Goal: Find specific page/section: Find specific page/section

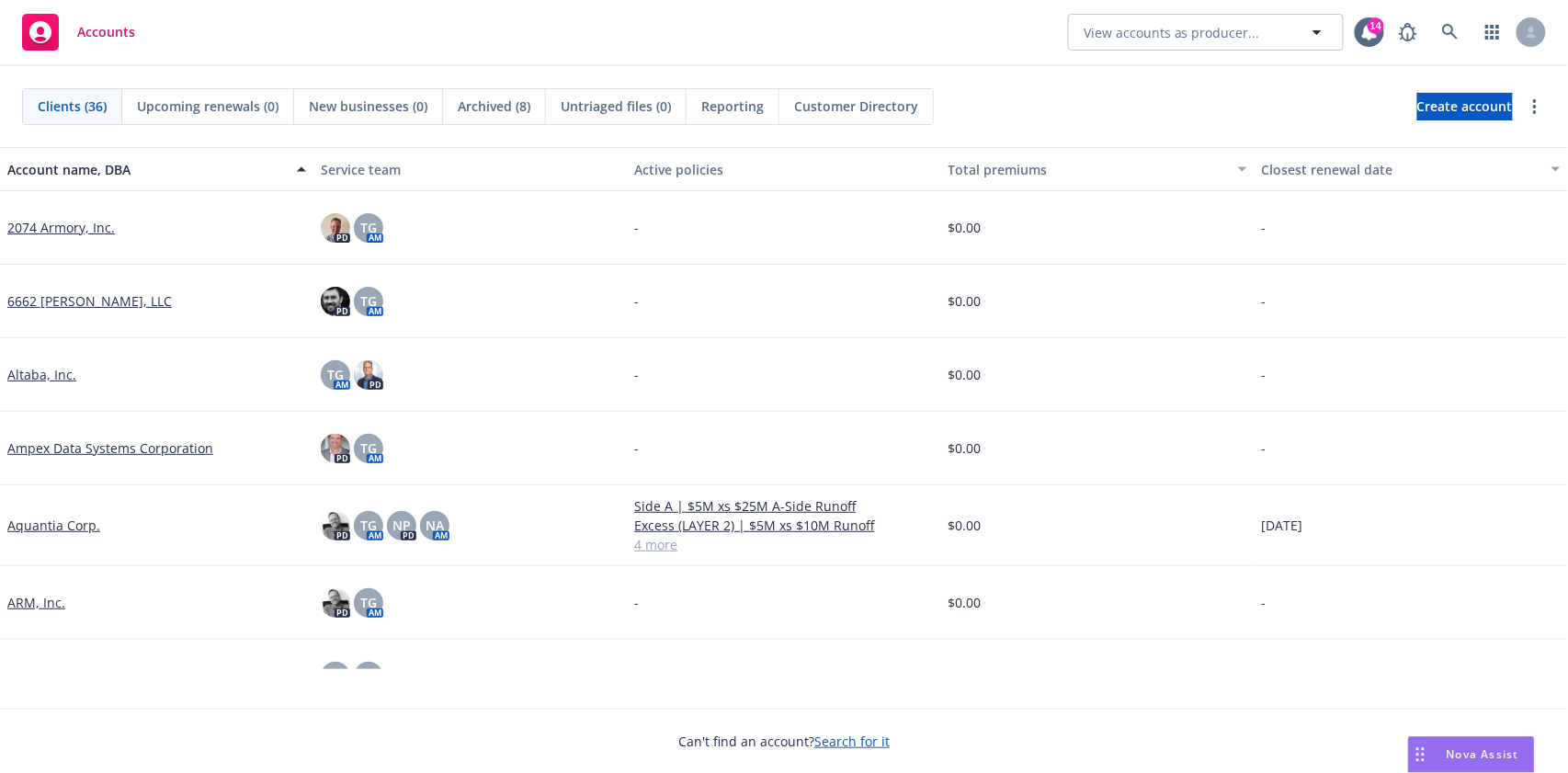
click at [1463, 732] on span "Nova Assist" at bounding box center [1483, 753] width 73 height 16
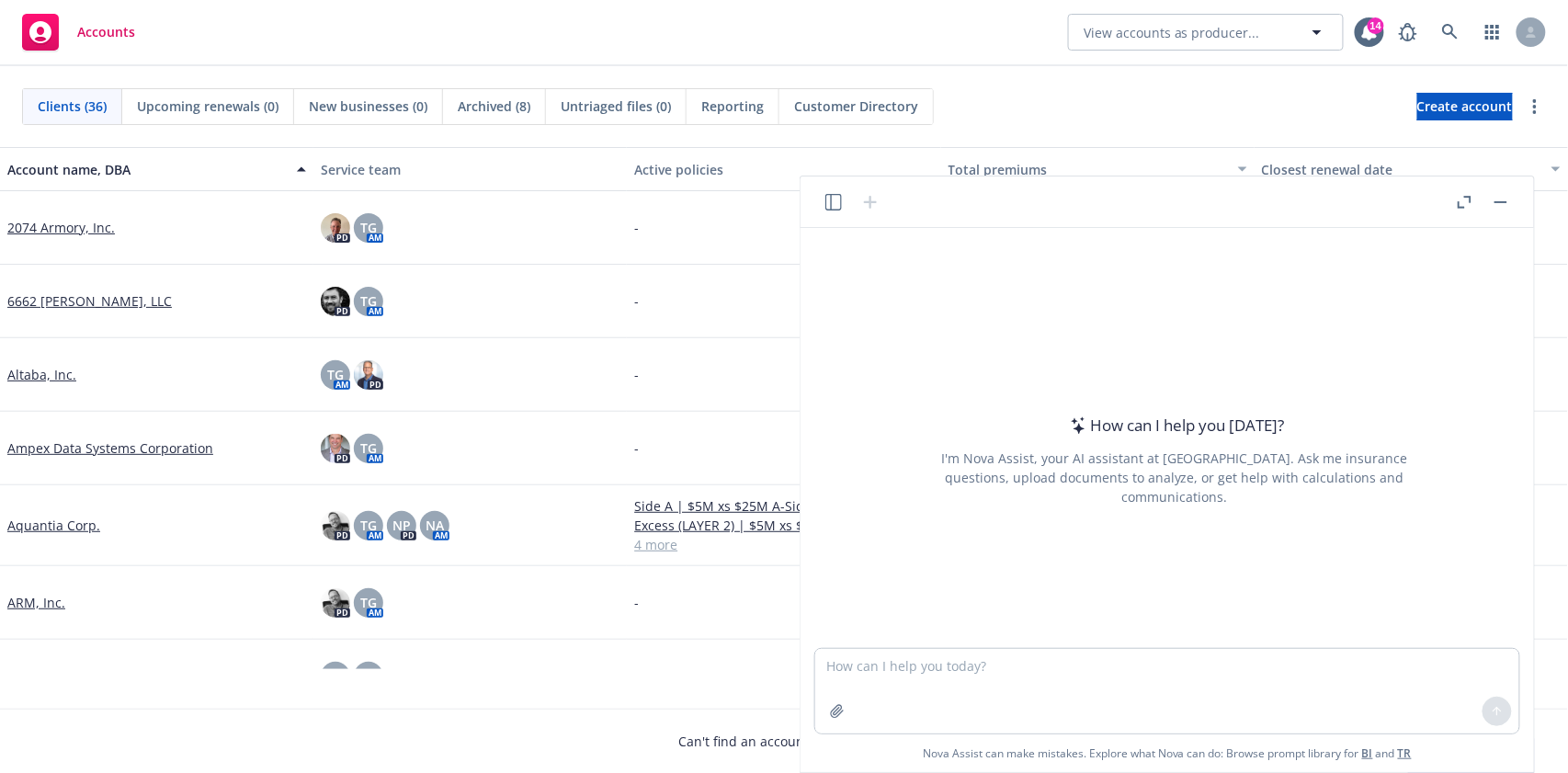
click at [1459, 196] on icon "button" at bounding box center [1464, 202] width 14 height 13
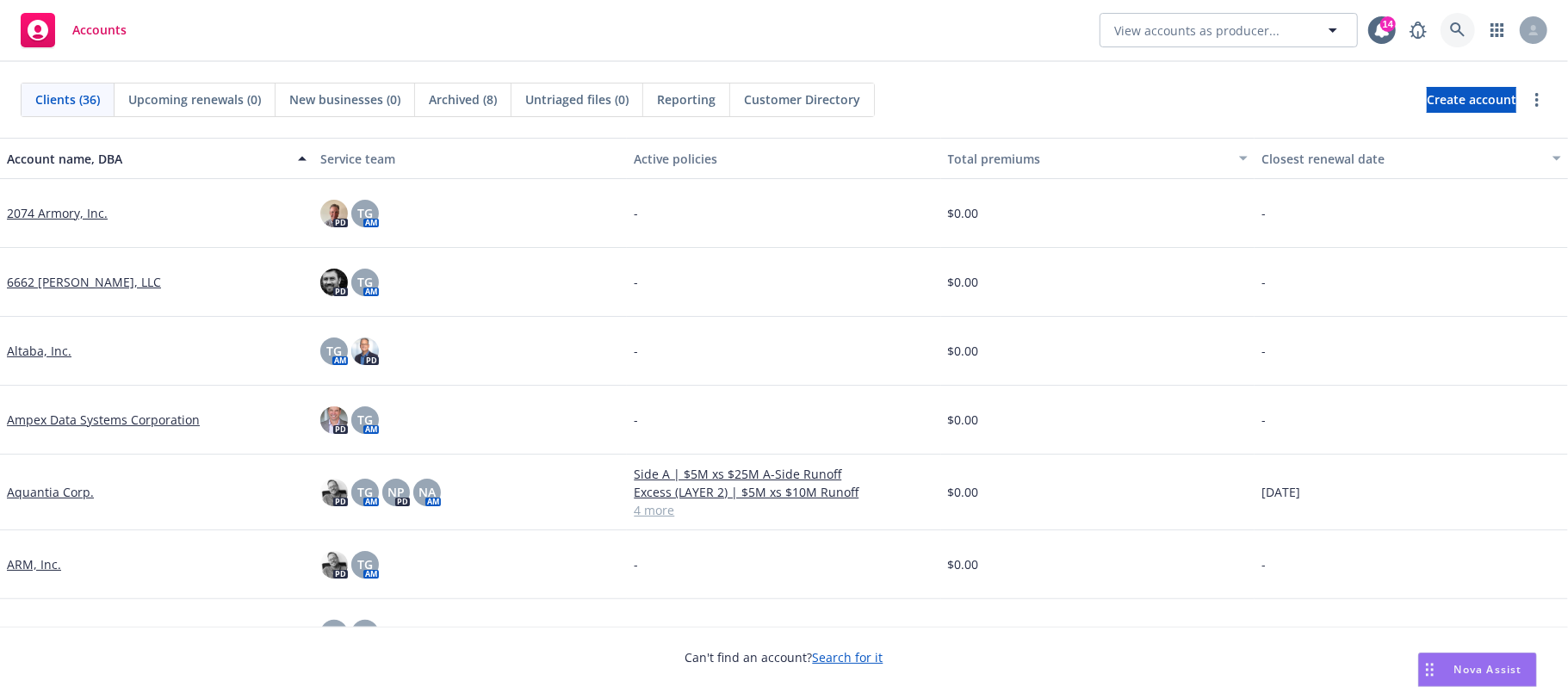
click at [1454, 25] on icon at bounding box center [1457, 30] width 15 height 15
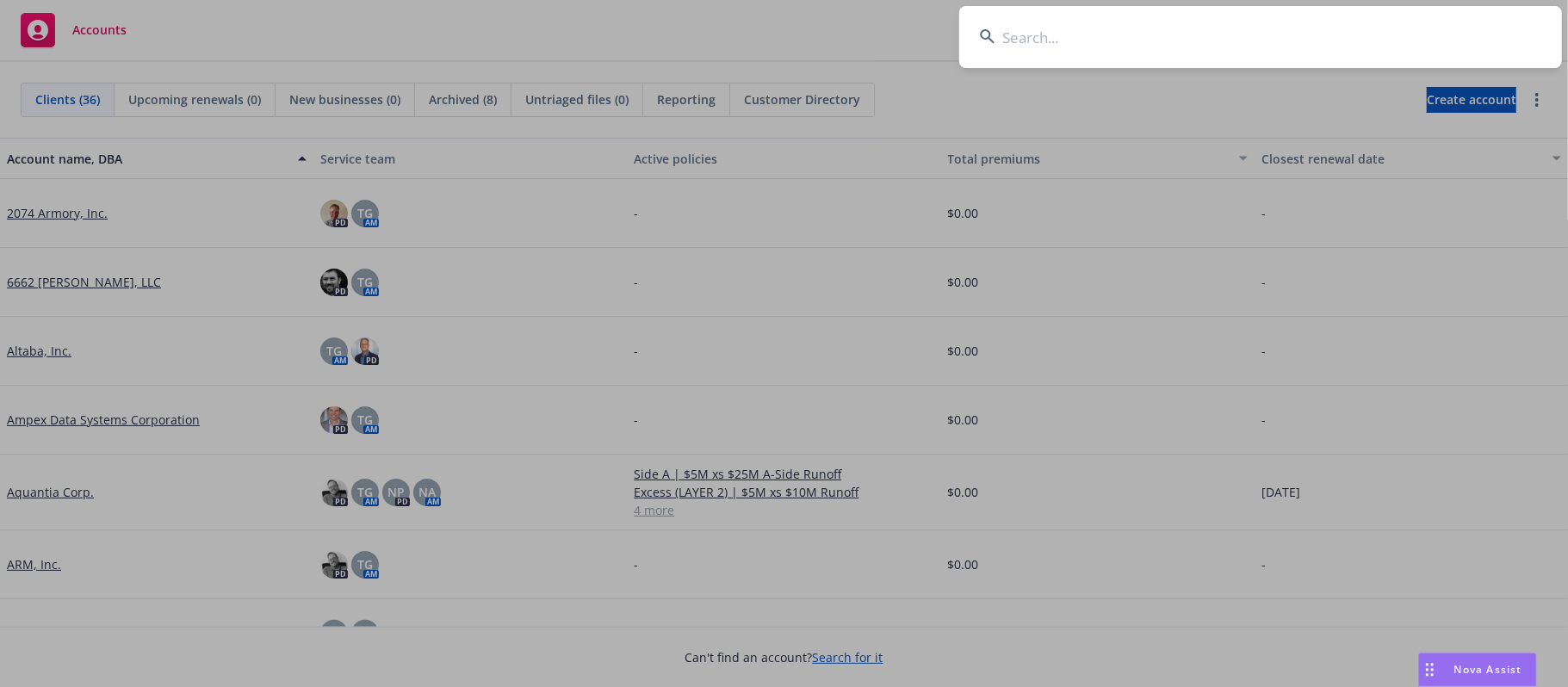
click at [1048, 36] on input at bounding box center [1261, 37] width 603 height 62
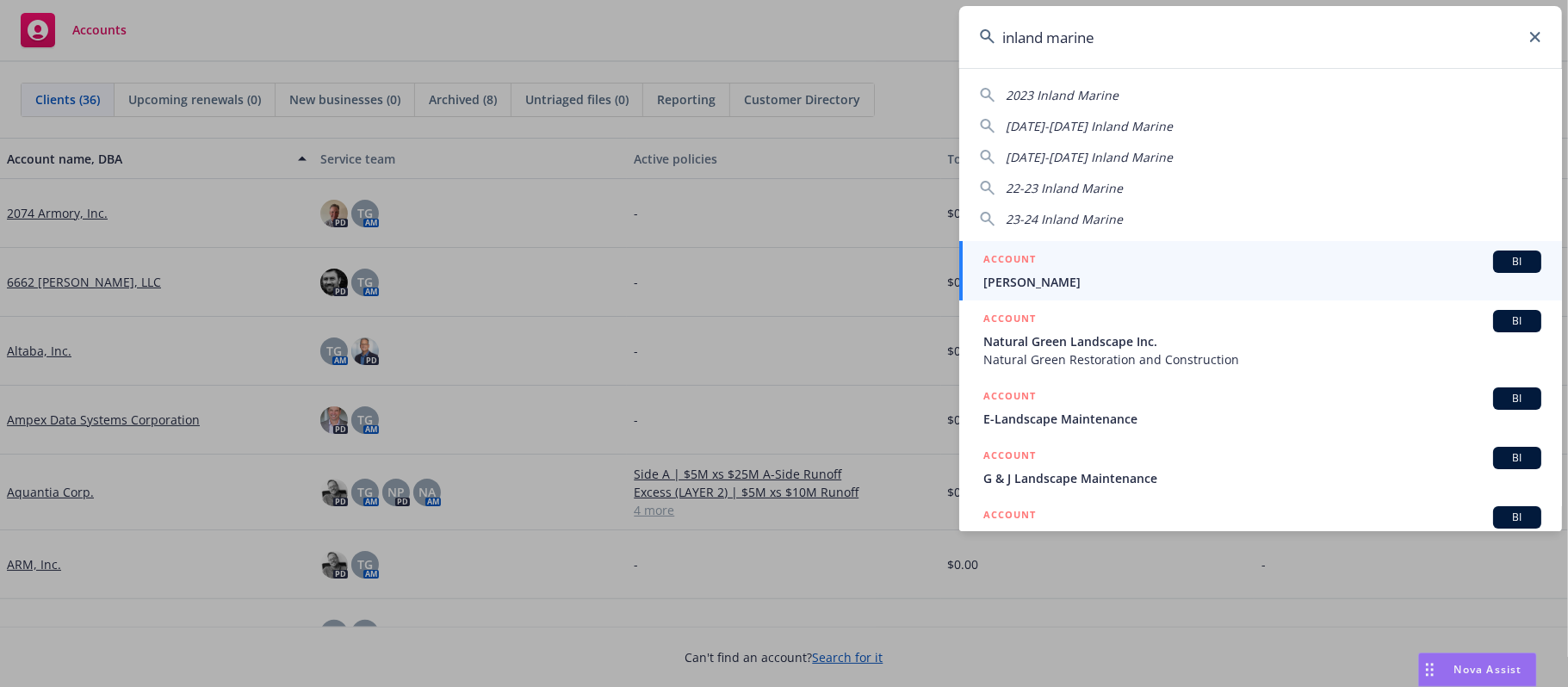
click at [1072, 153] on span "[DATE]-[DATE] Inland Marine" at bounding box center [1089, 157] width 167 height 17
type input "[DATE]-[DATE] Inland Marine"
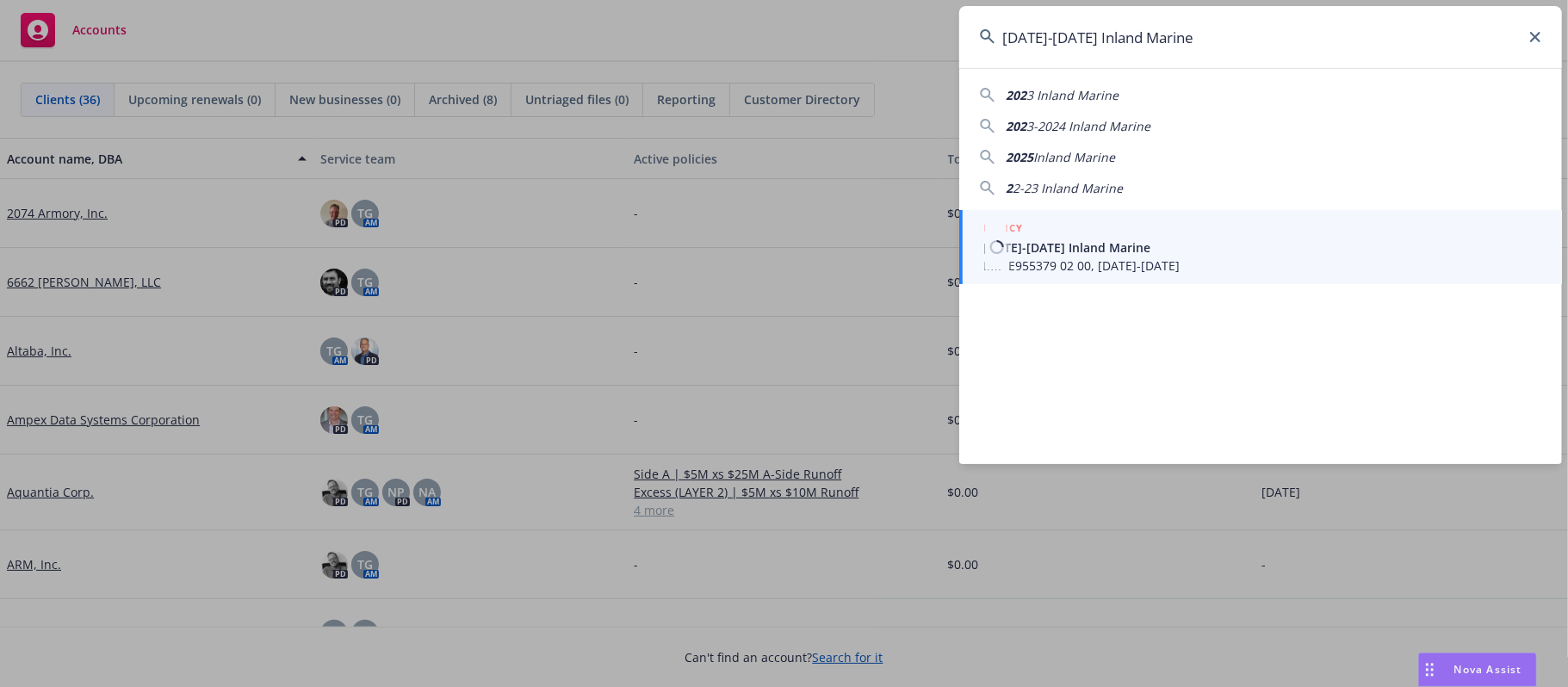
click at [1080, 251] on span "[DATE]-[DATE] Inland Marine" at bounding box center [1261, 247] width 558 height 18
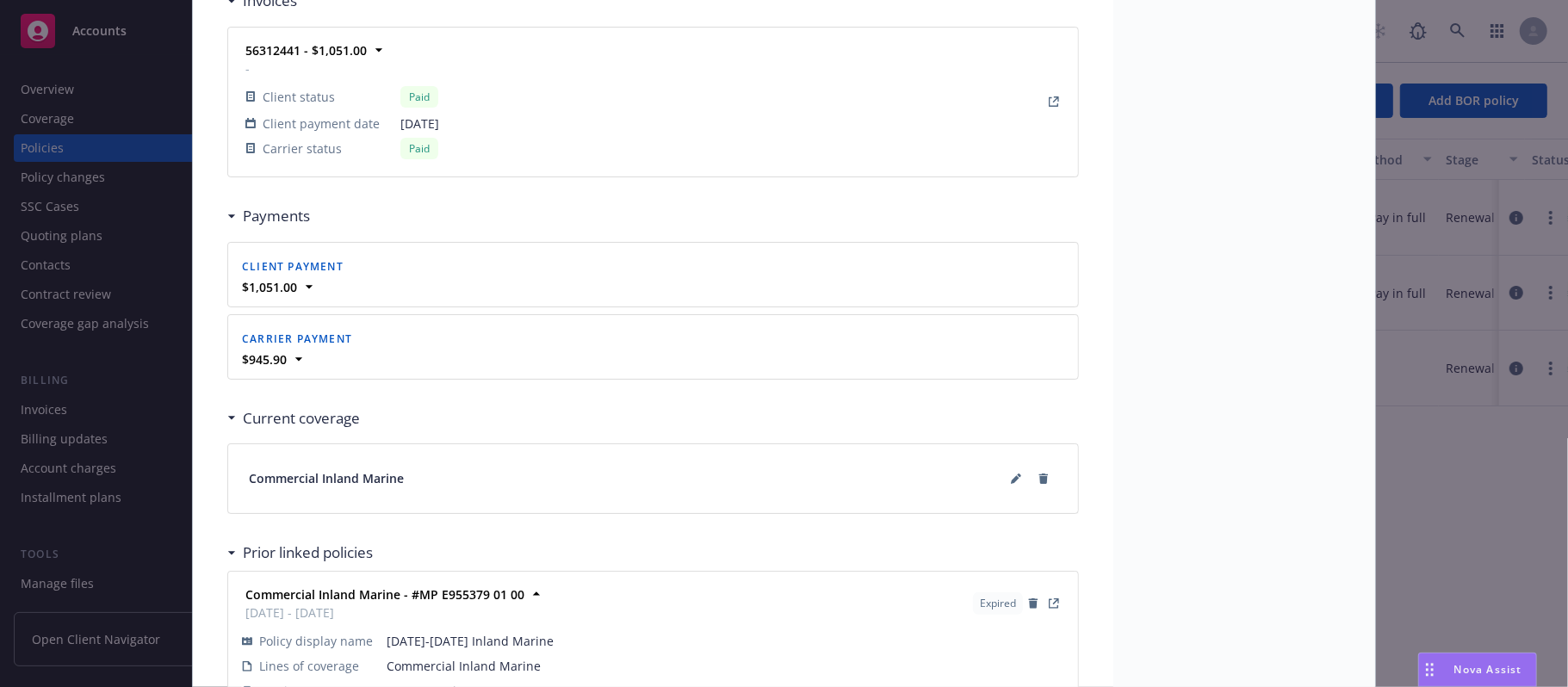
scroll to position [1492, 0]
click at [1011, 479] on icon at bounding box center [1015, 476] width 9 height 9
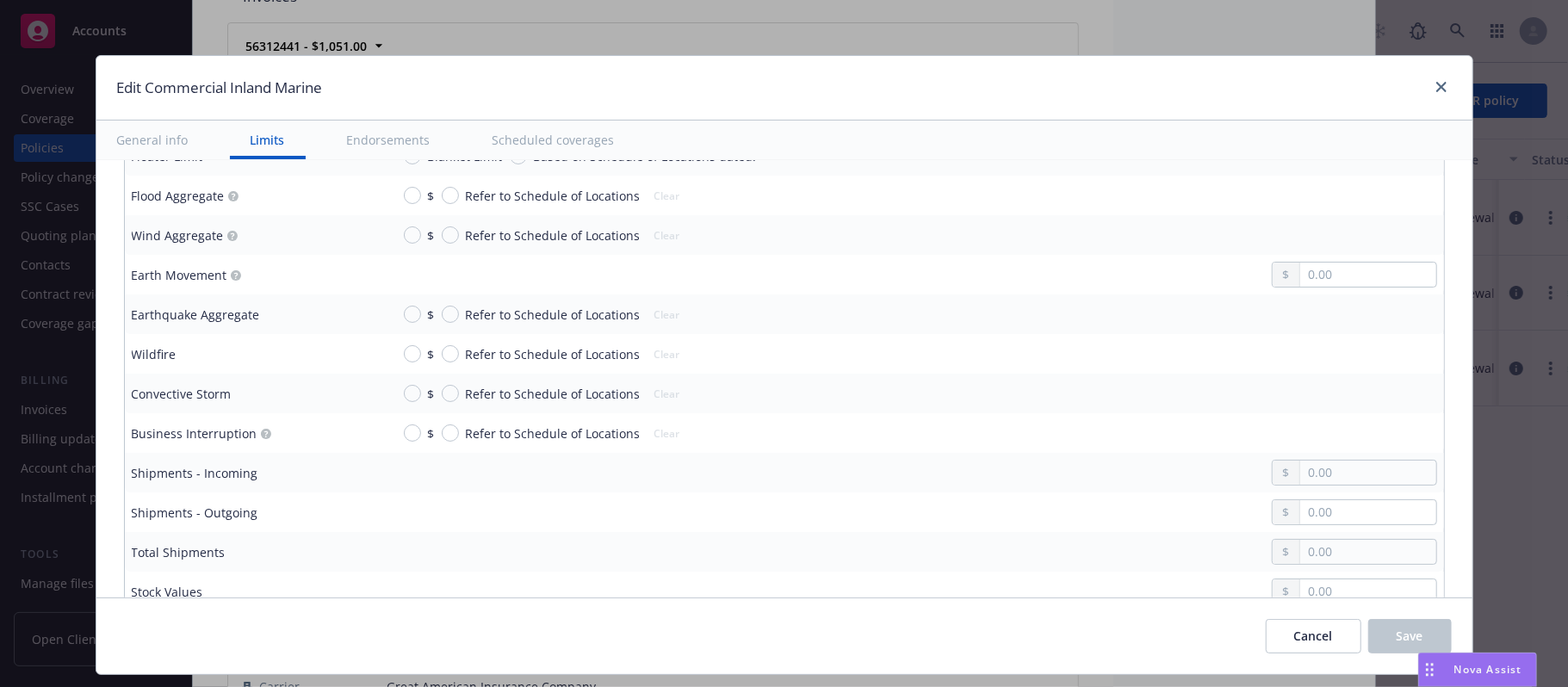
scroll to position [3559, 0]
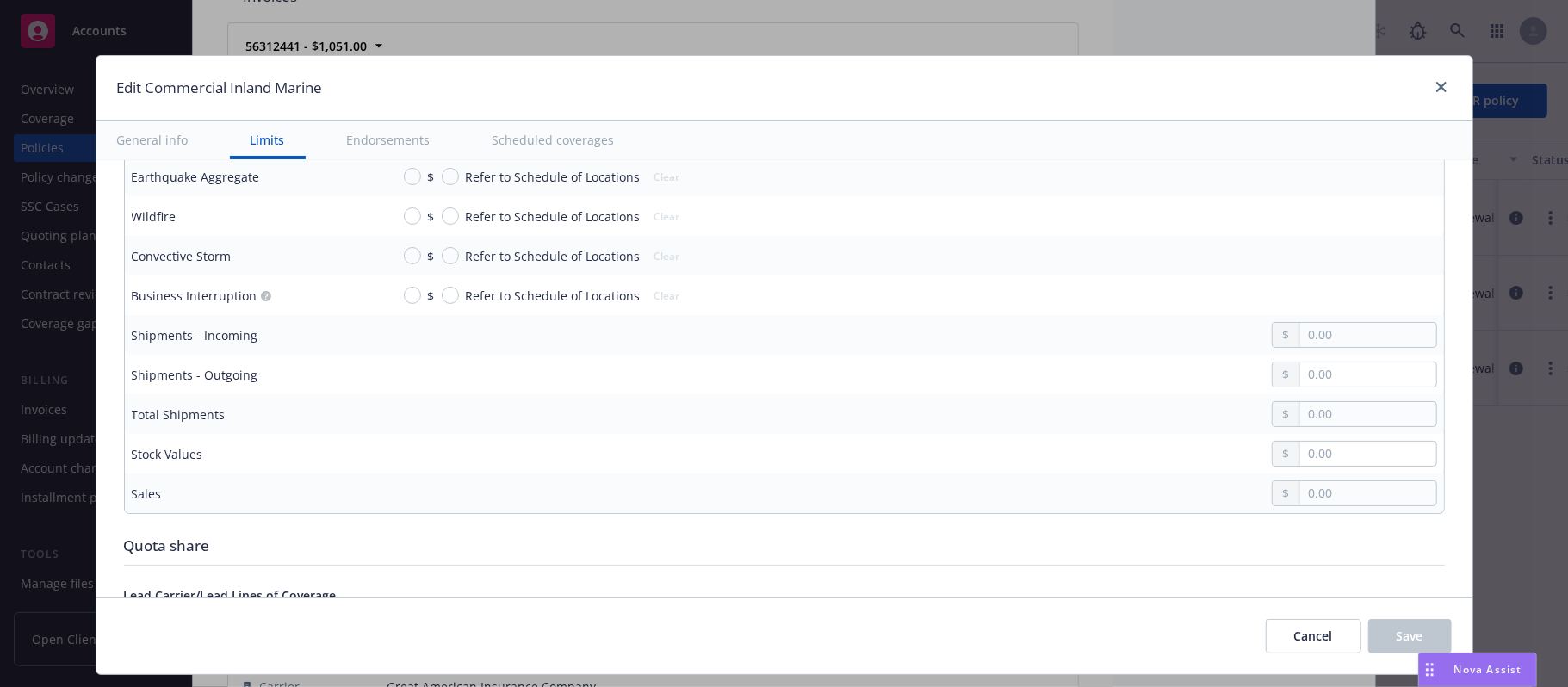
type textarea "x"
click at [1436, 90] on icon "close" at bounding box center [1441, 87] width 11 height 11
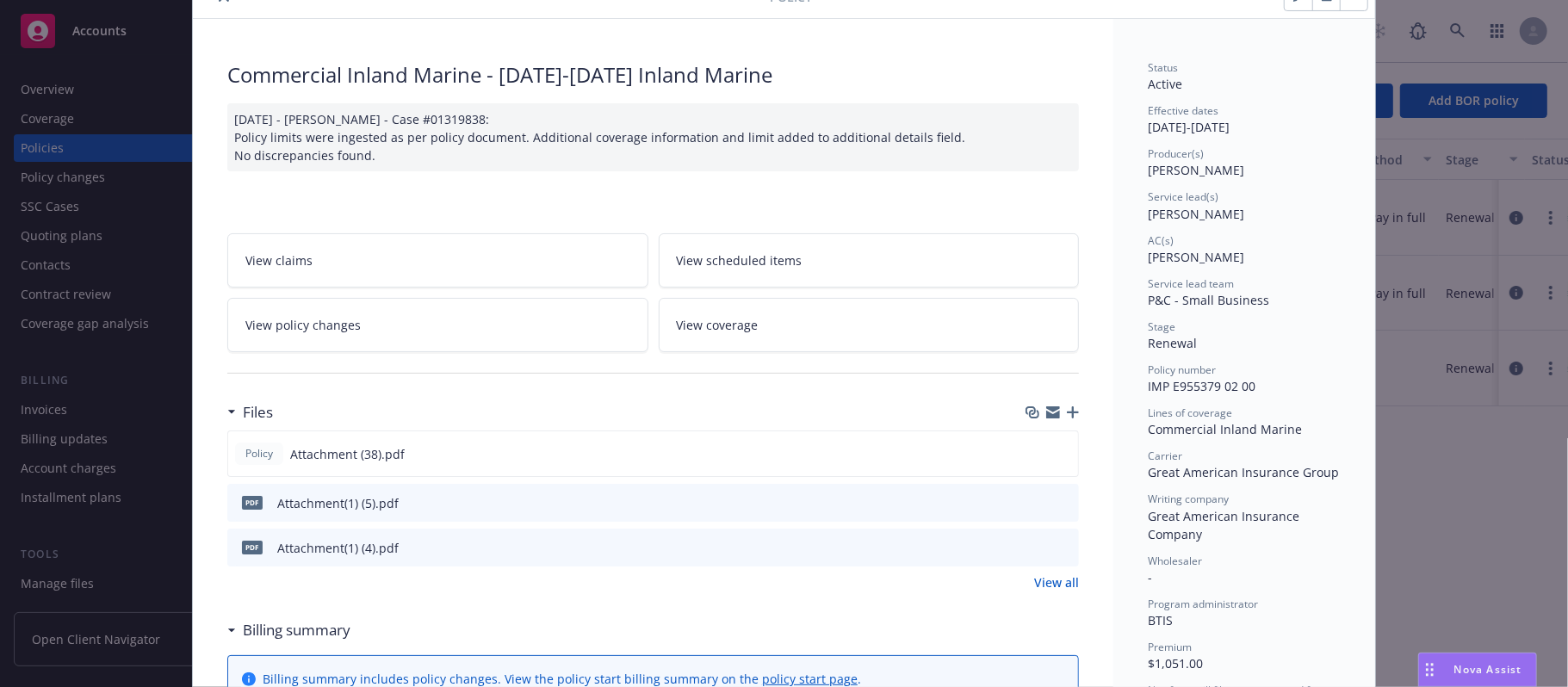
scroll to position [0, 0]
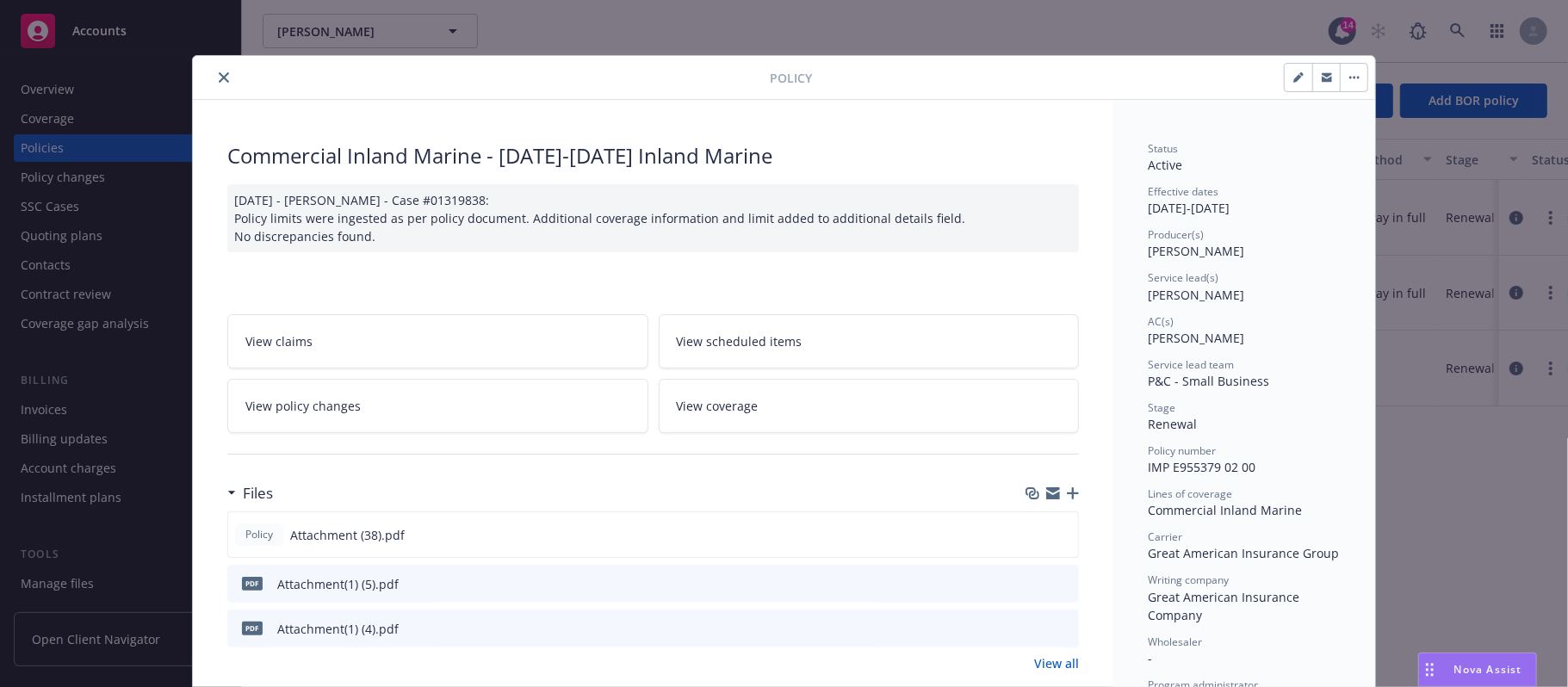
click at [219, 82] on icon "close" at bounding box center [224, 78] width 11 height 11
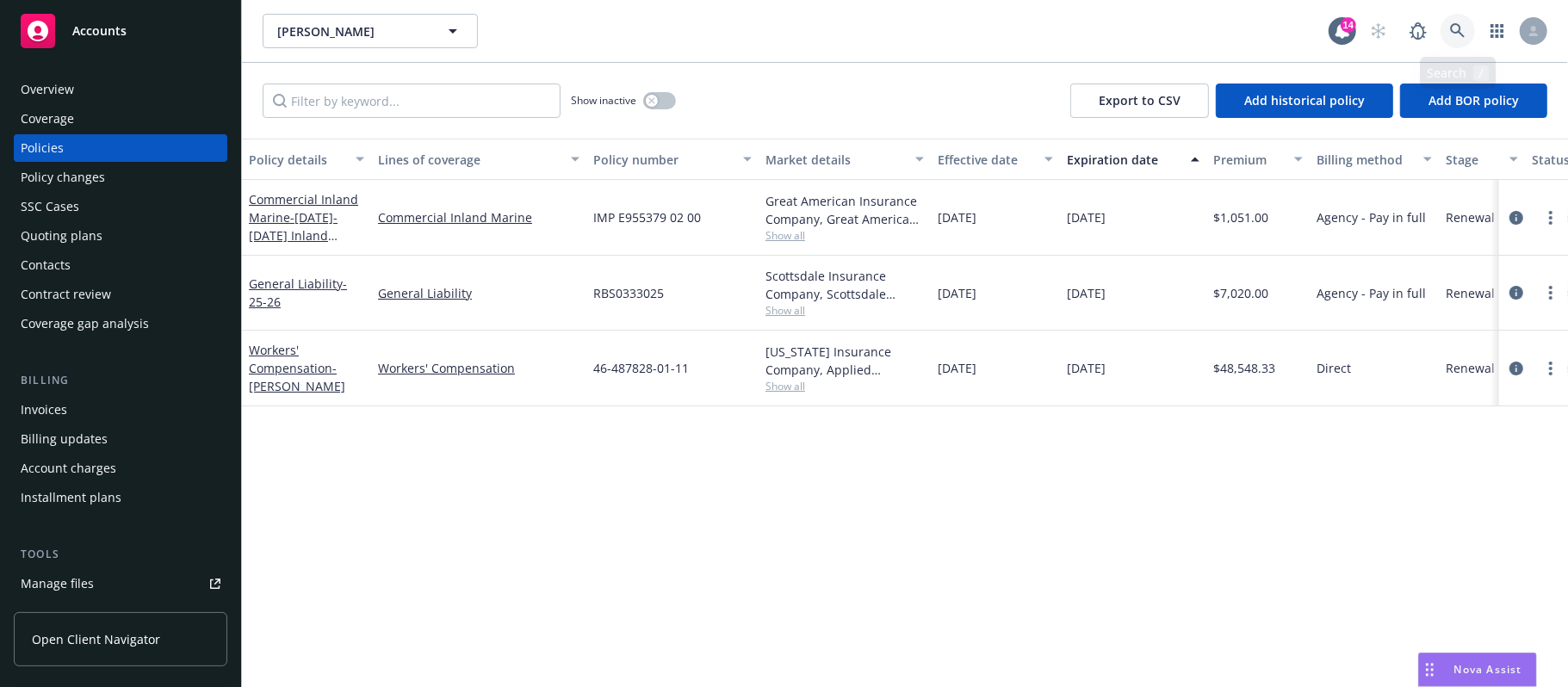
click at [1454, 28] on icon at bounding box center [1458, 32] width 16 height 16
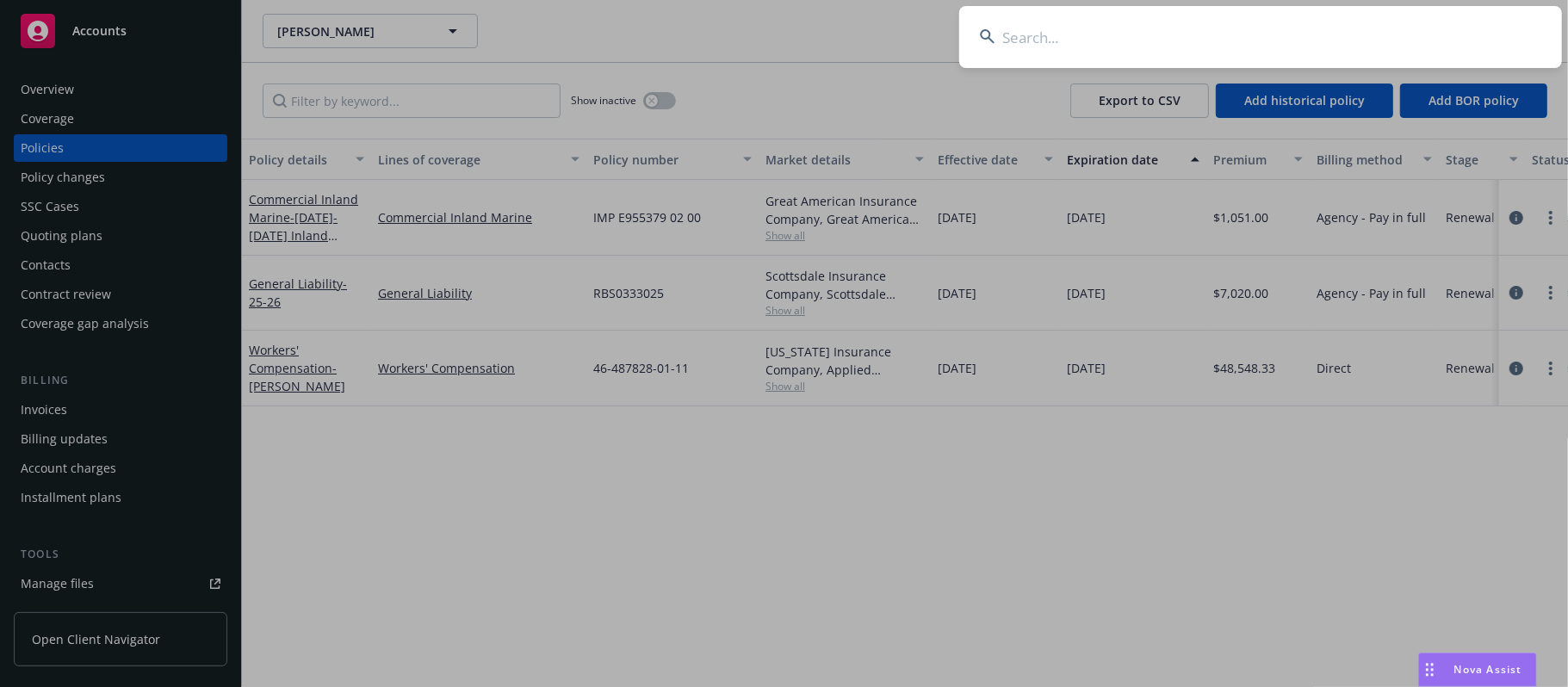
click at [1140, 45] on input at bounding box center [1261, 37] width 603 height 62
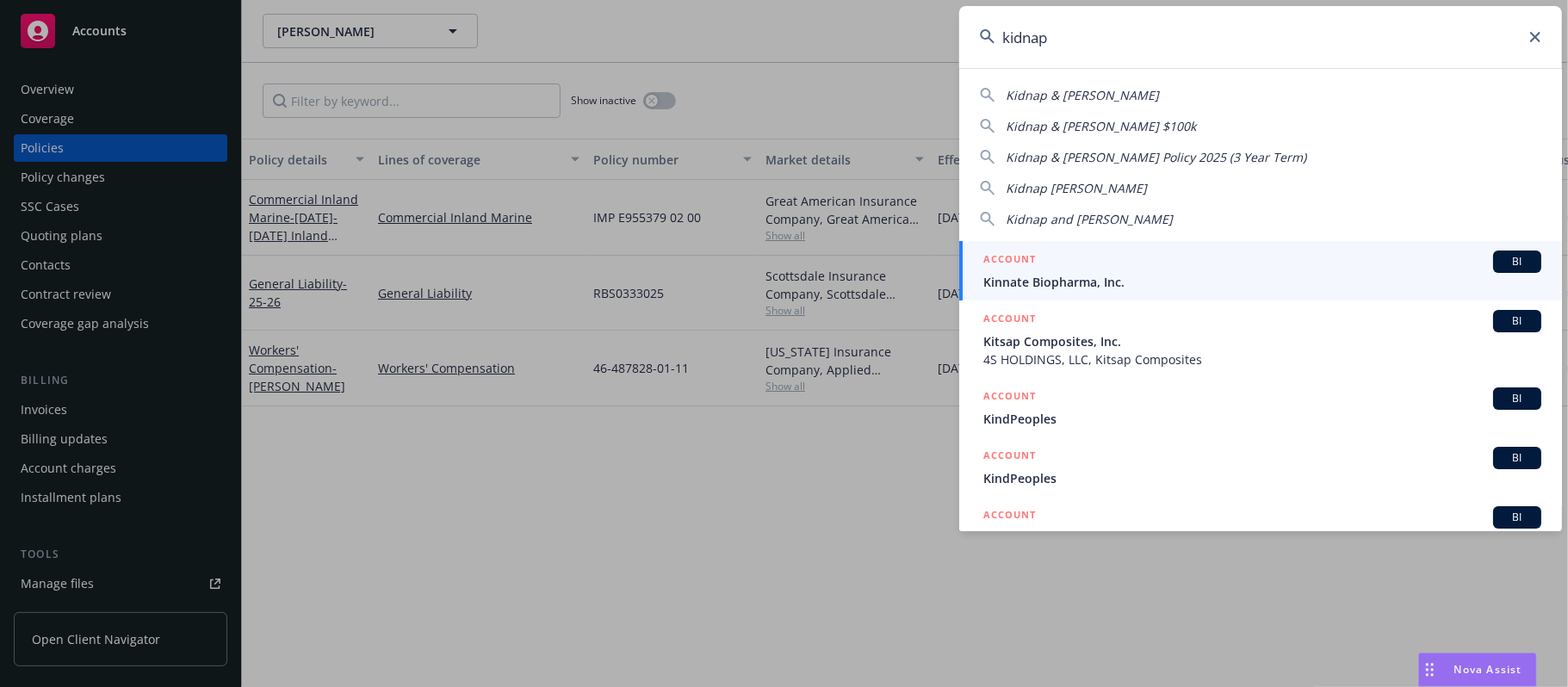
click at [1082, 94] on span "Kidnap & [PERSON_NAME]" at bounding box center [1082, 95] width 153 height 17
type input "Kidnap & [PERSON_NAME]"
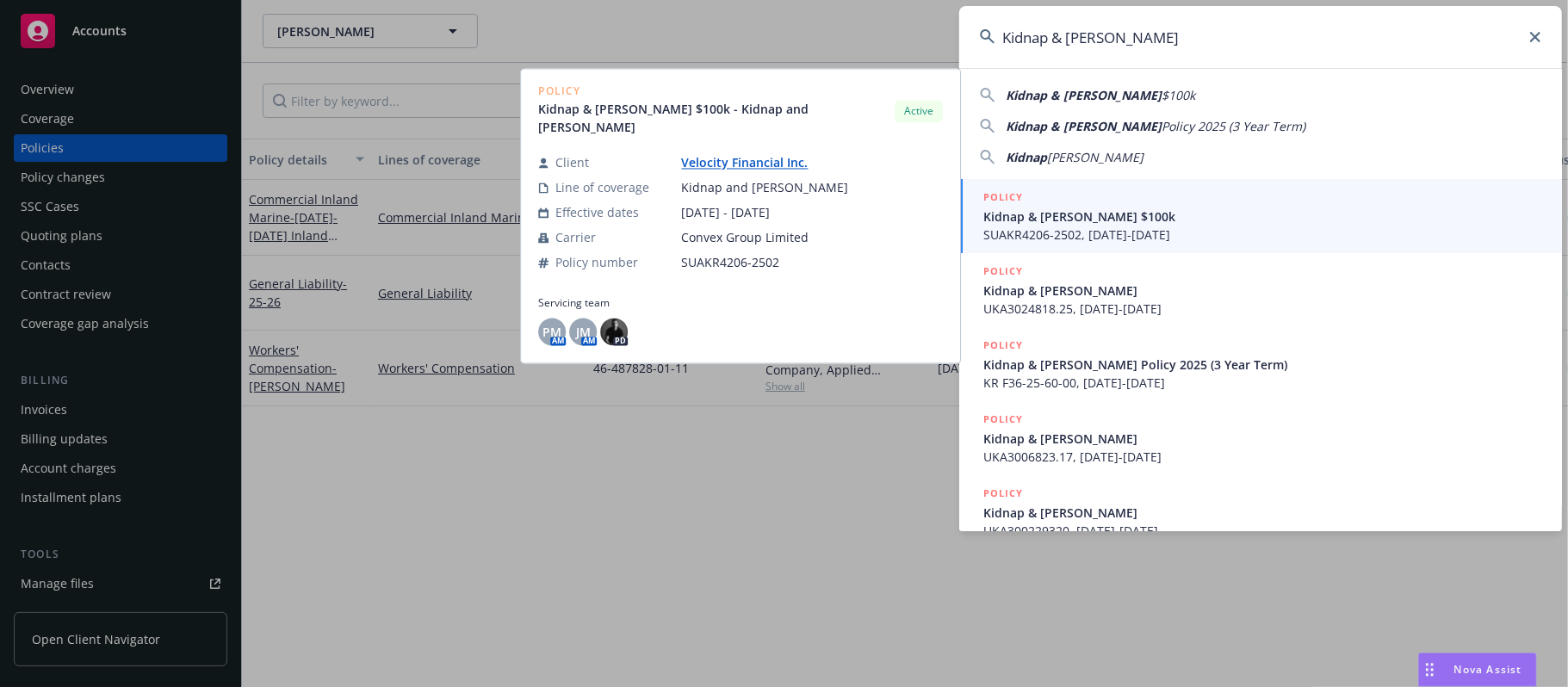
click at [1045, 219] on span "Kidnap & [PERSON_NAME] $100k" at bounding box center [1261, 216] width 558 height 18
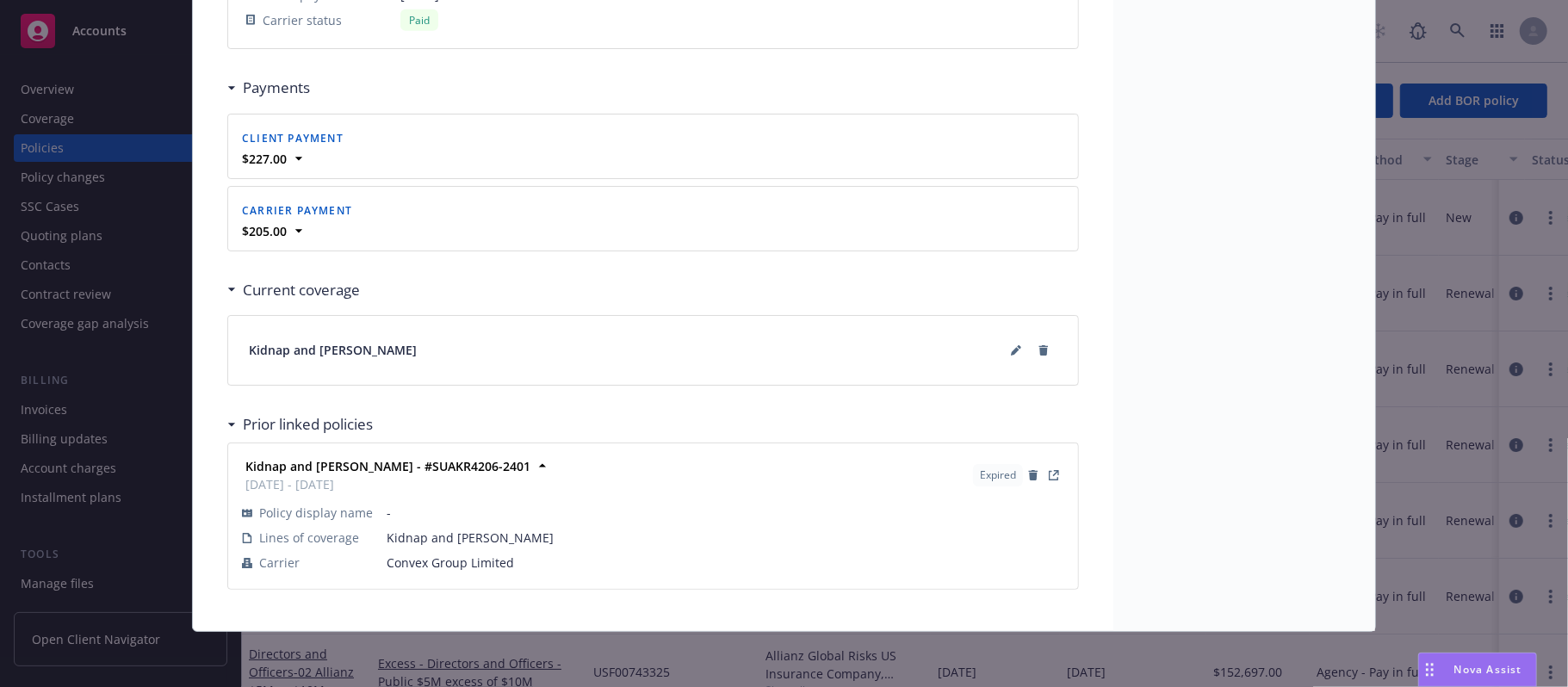
scroll to position [1666, 0]
click at [1004, 355] on button at bounding box center [1015, 350] width 27 height 27
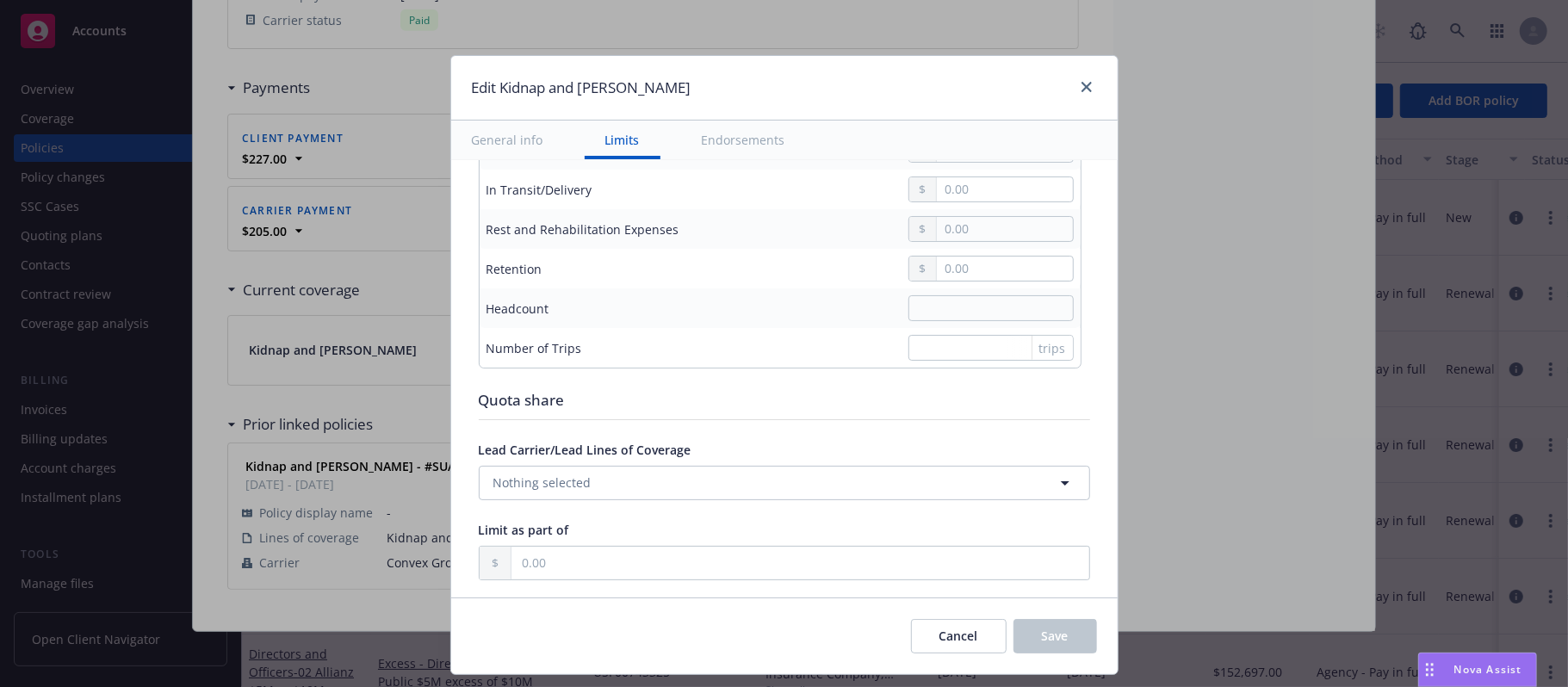
scroll to position [1148, 0]
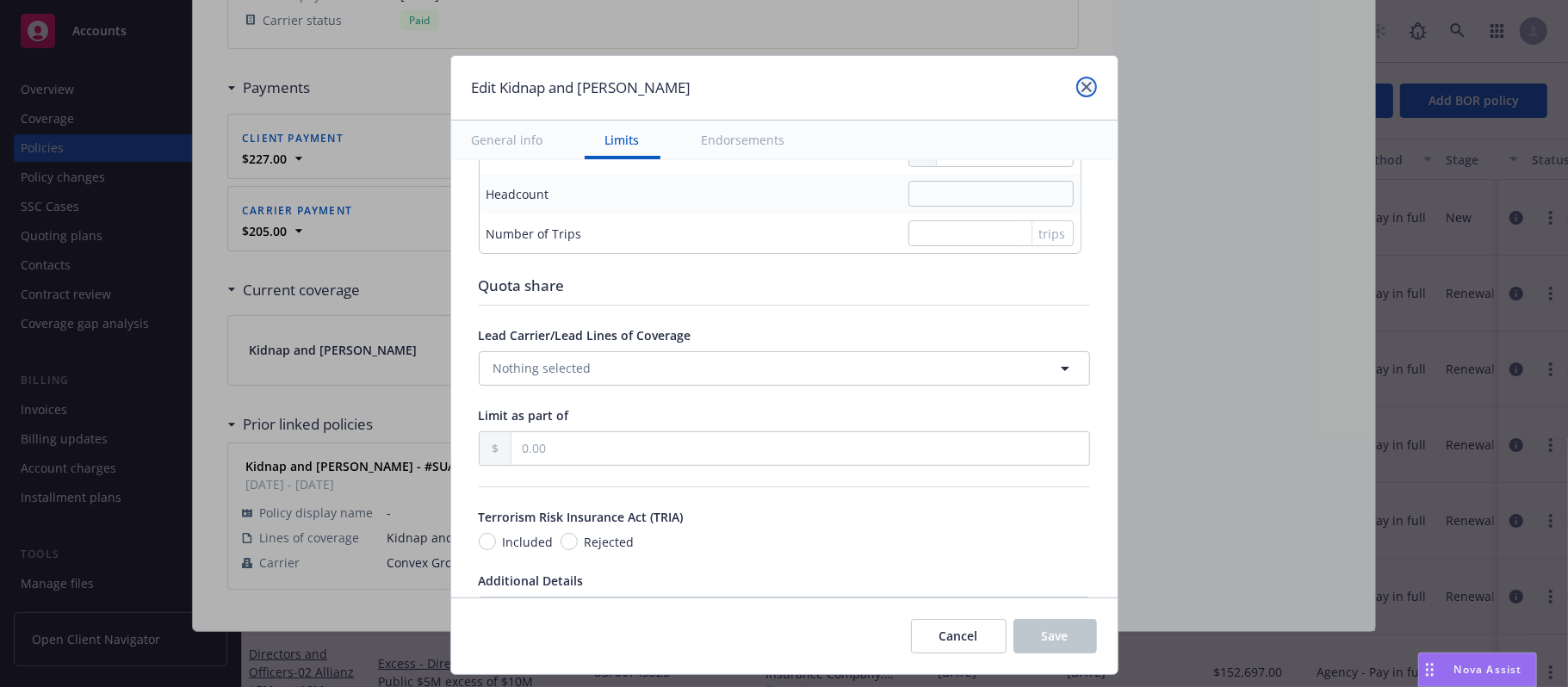
click at [1081, 83] on icon "close" at bounding box center [1086, 87] width 11 height 11
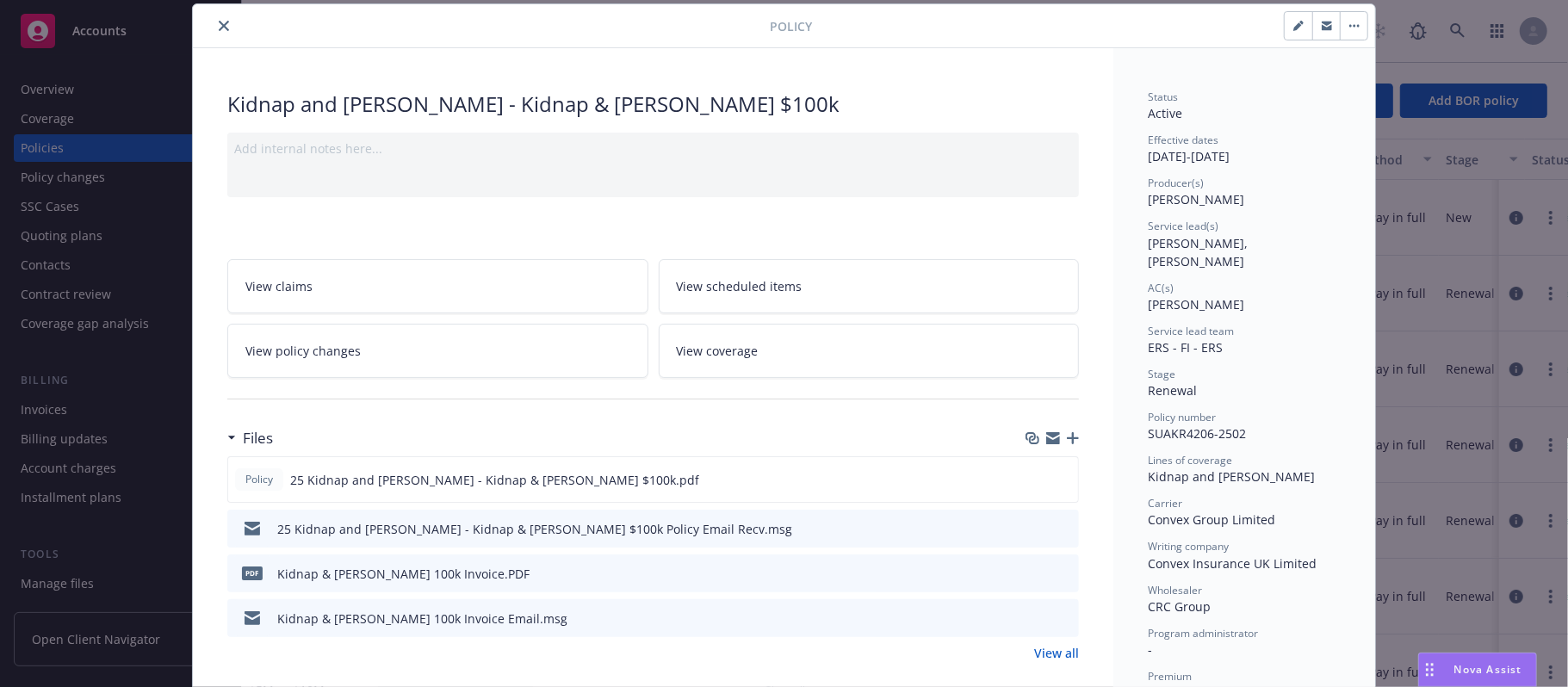
scroll to position [0, 0]
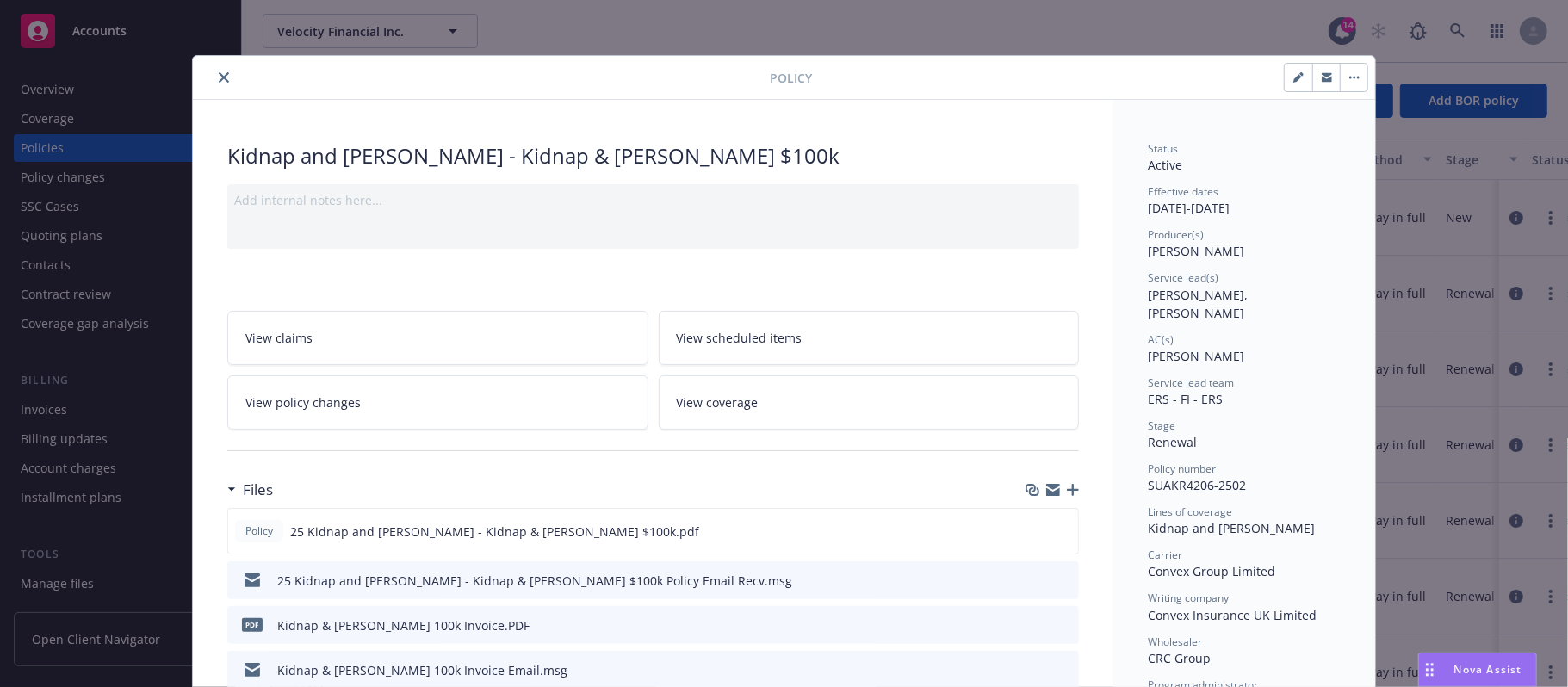
click at [219, 80] on icon "close" at bounding box center [224, 78] width 11 height 11
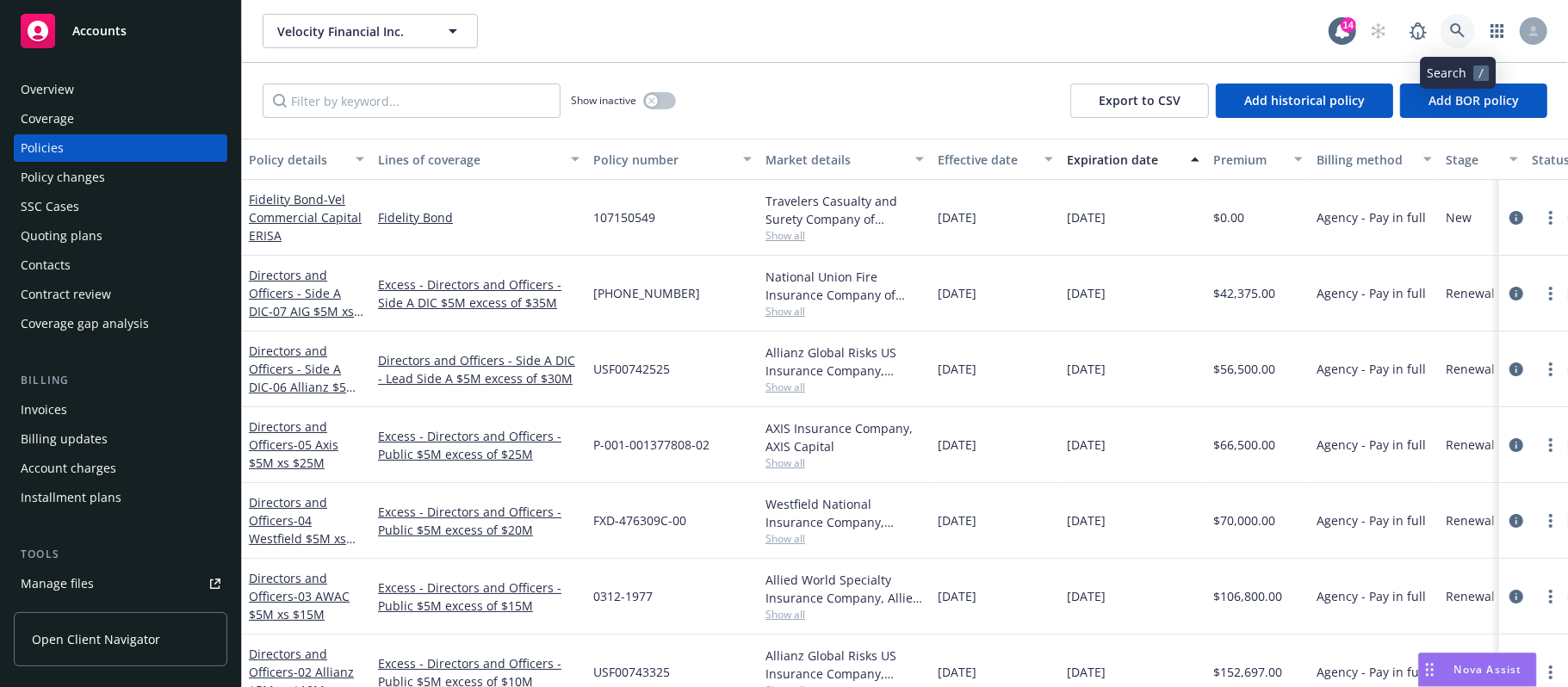
click at [1455, 31] on icon at bounding box center [1458, 32] width 16 height 16
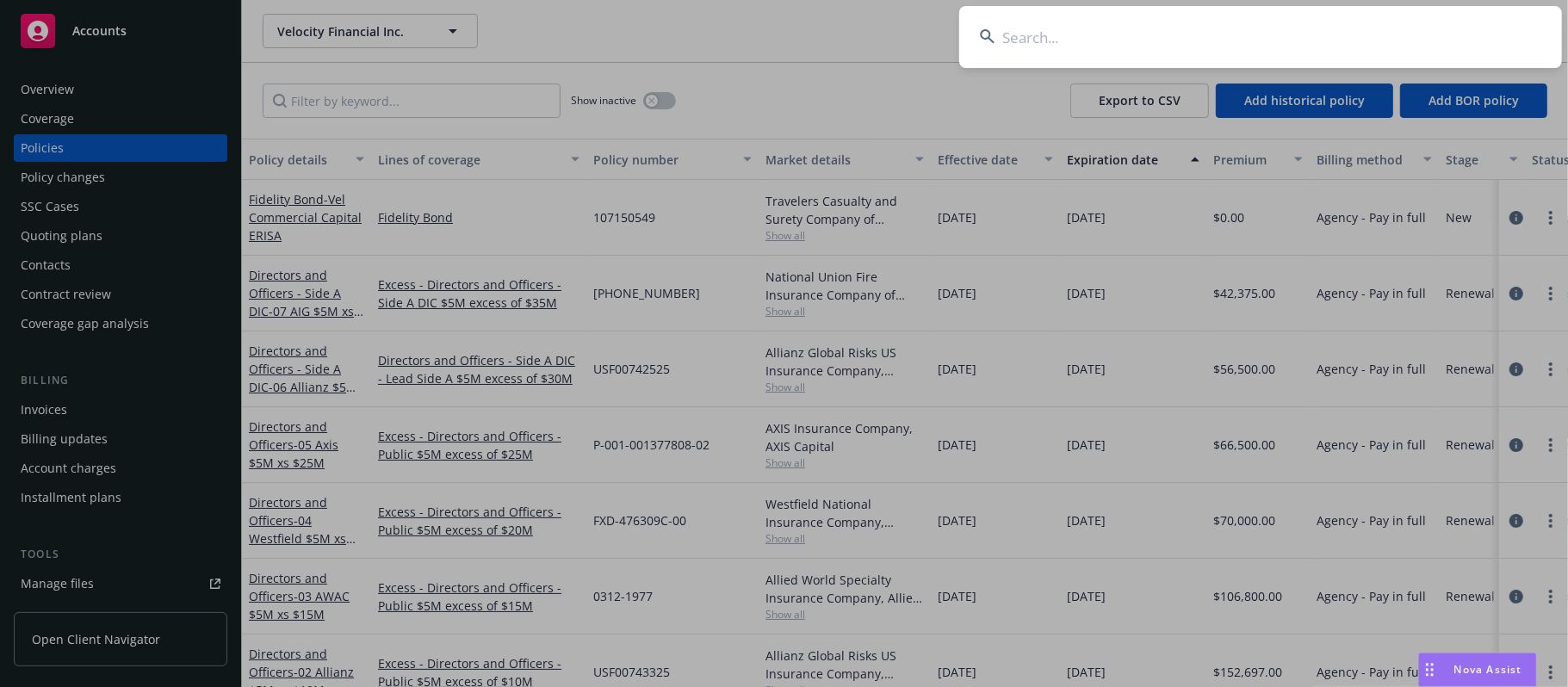
click at [1009, 46] on input at bounding box center [1261, 37] width 603 height 62
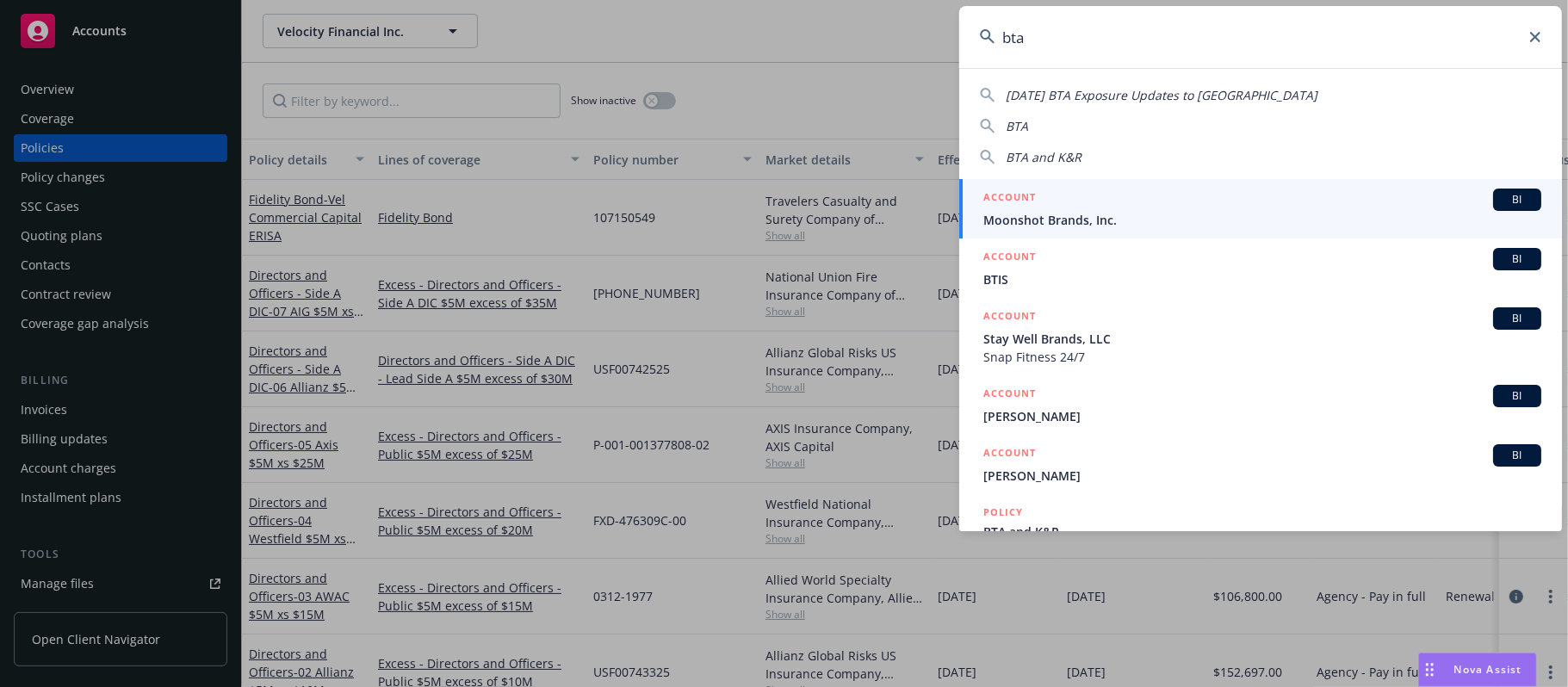
click at [1020, 118] on span "BTA" at bounding box center [1017, 126] width 23 height 17
type input "BTA"
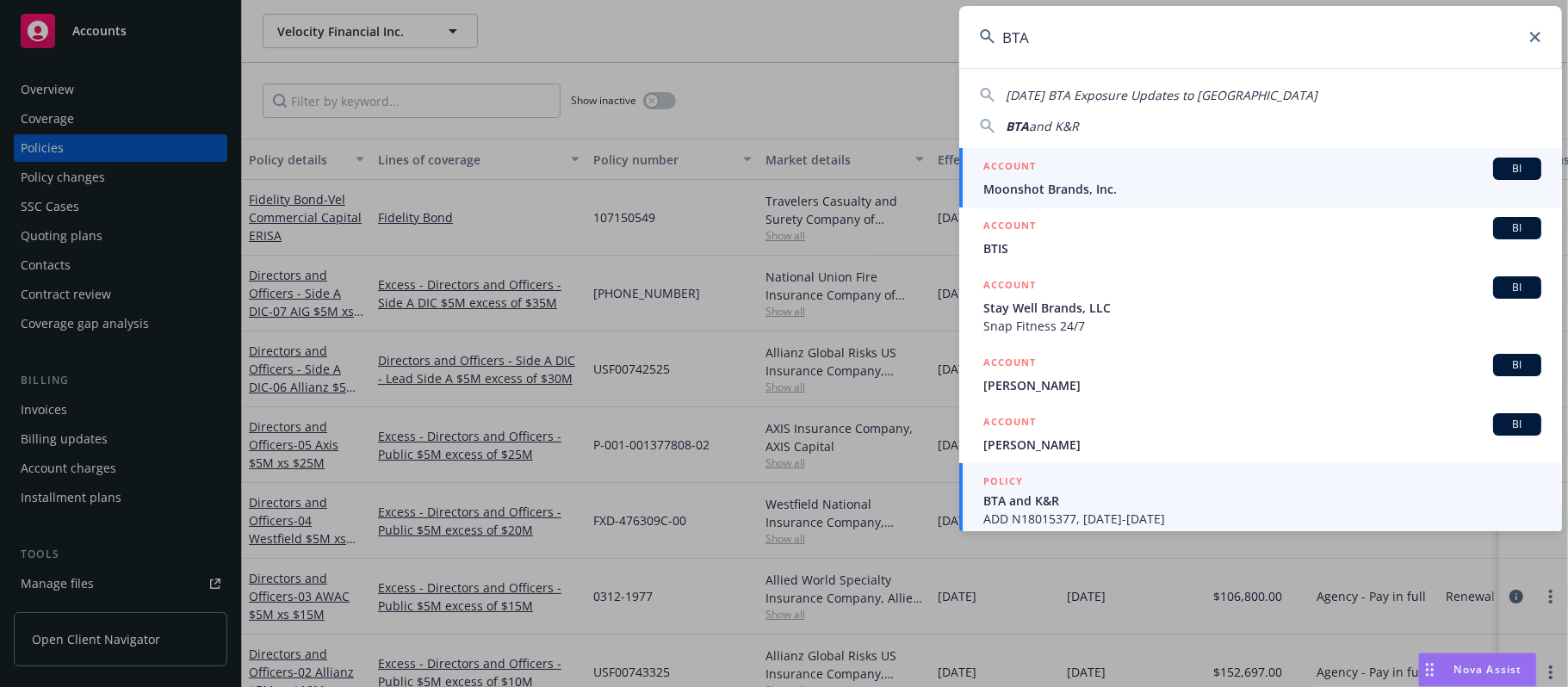
scroll to position [5, 0]
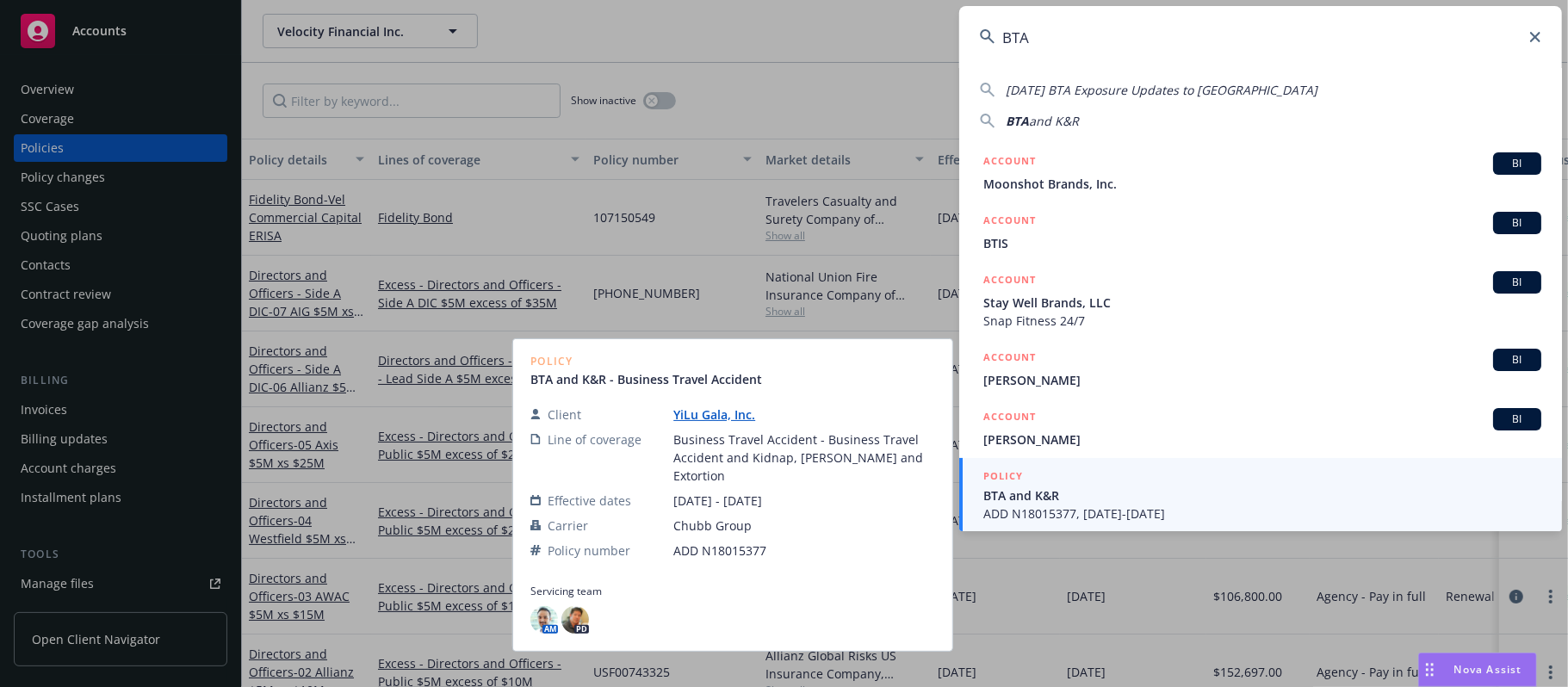
click at [1031, 500] on span "BTA and K&R" at bounding box center [1261, 495] width 558 height 18
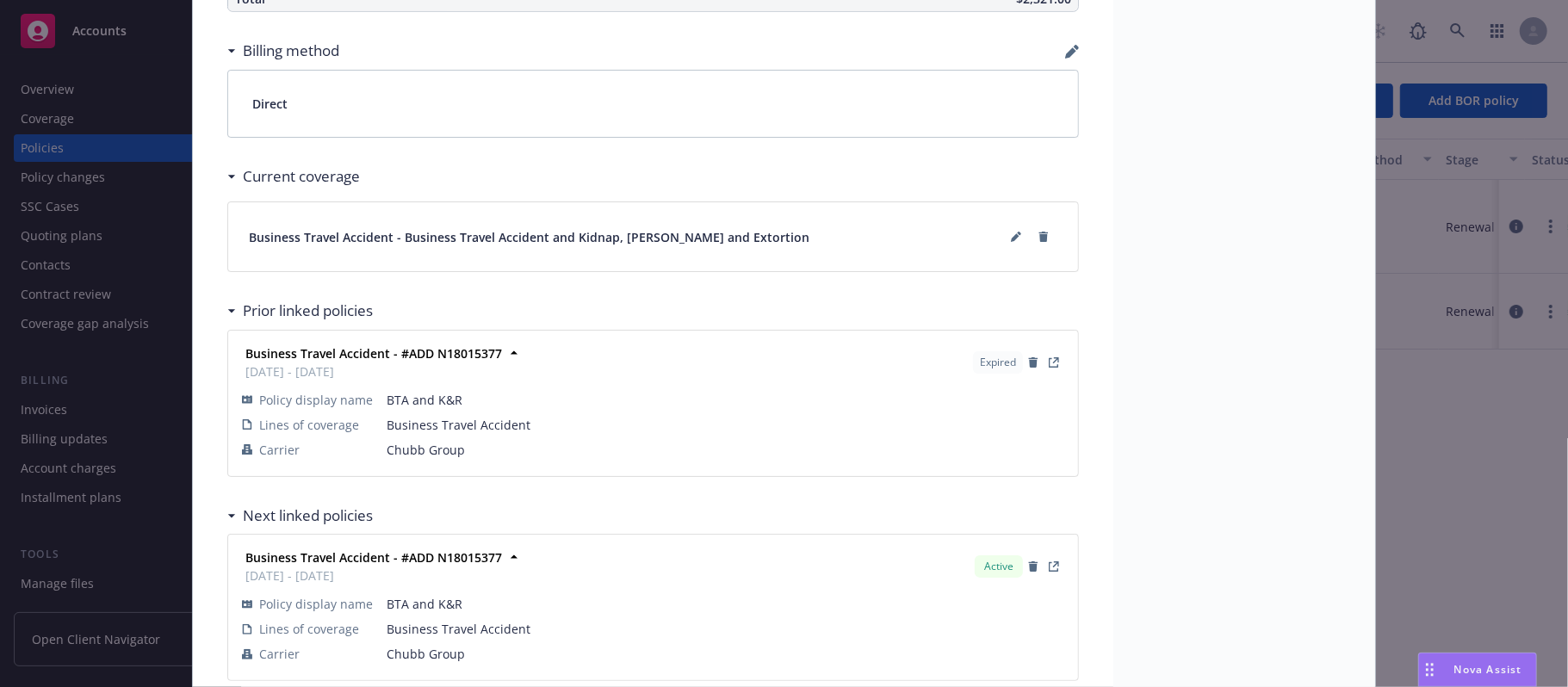
scroll to position [1059, 0]
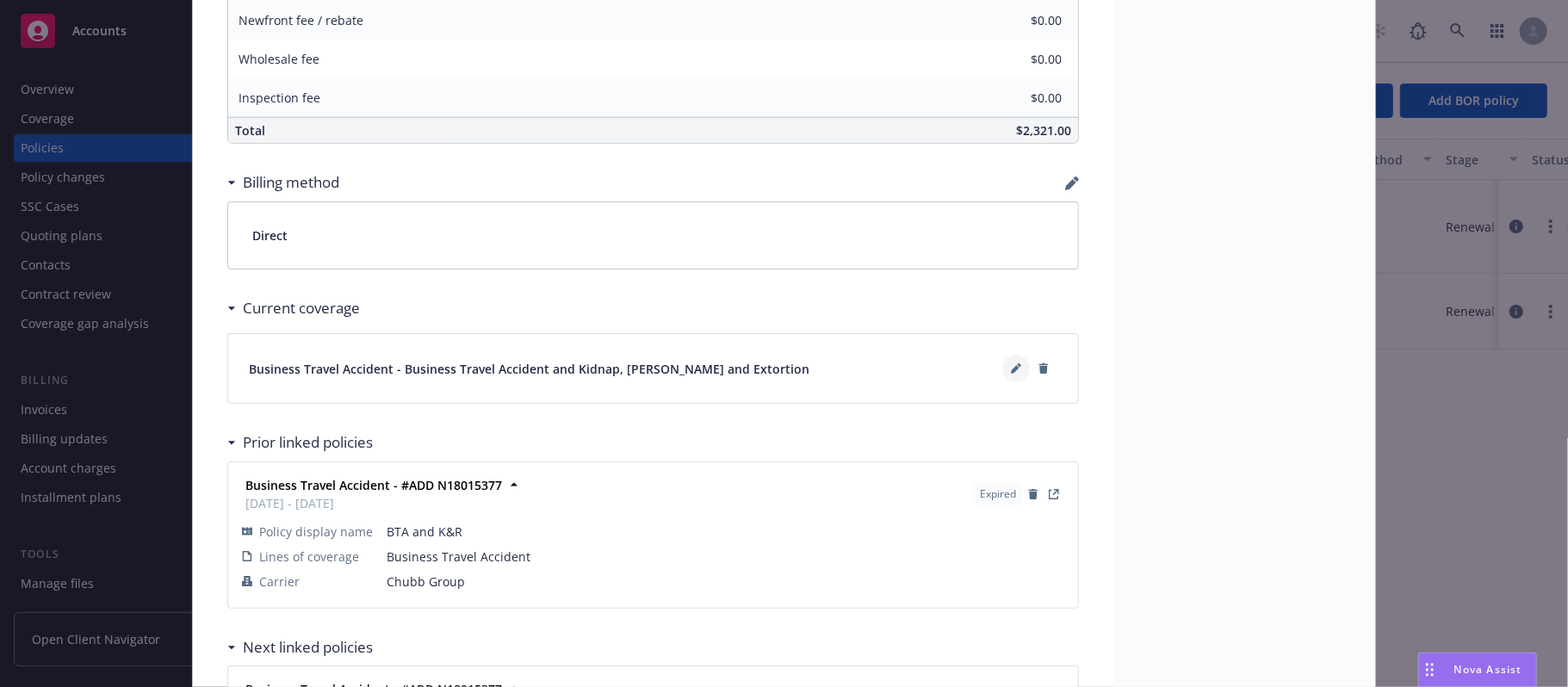
click at [1011, 374] on icon at bounding box center [1016, 369] width 11 height 11
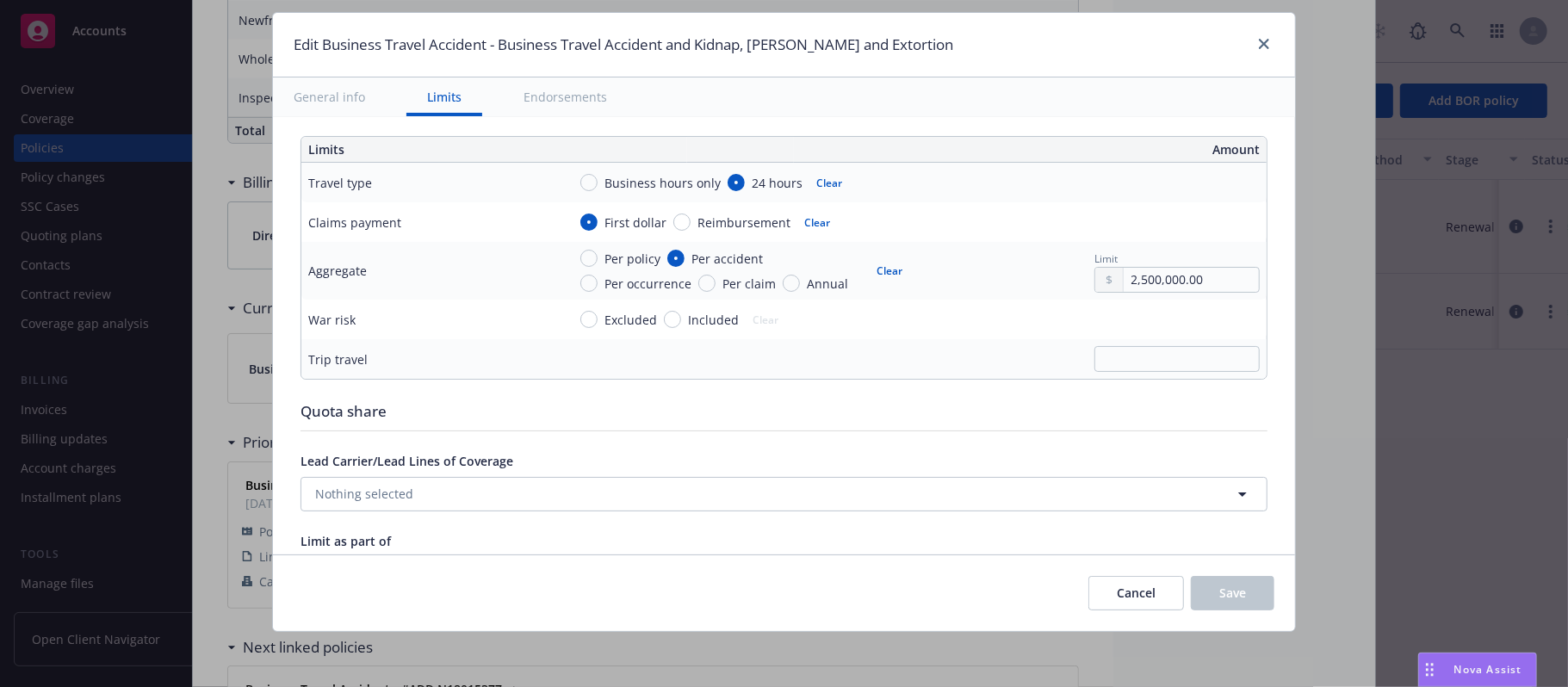
scroll to position [459, 0]
click at [1457, 478] on div "Edit Business Travel Accident - Business Travel Accident and Kidnap, [PERSON_NA…" at bounding box center [784, 344] width 1568 height 687
type textarea "x"
